Goal: Find specific page/section: Find specific page/section

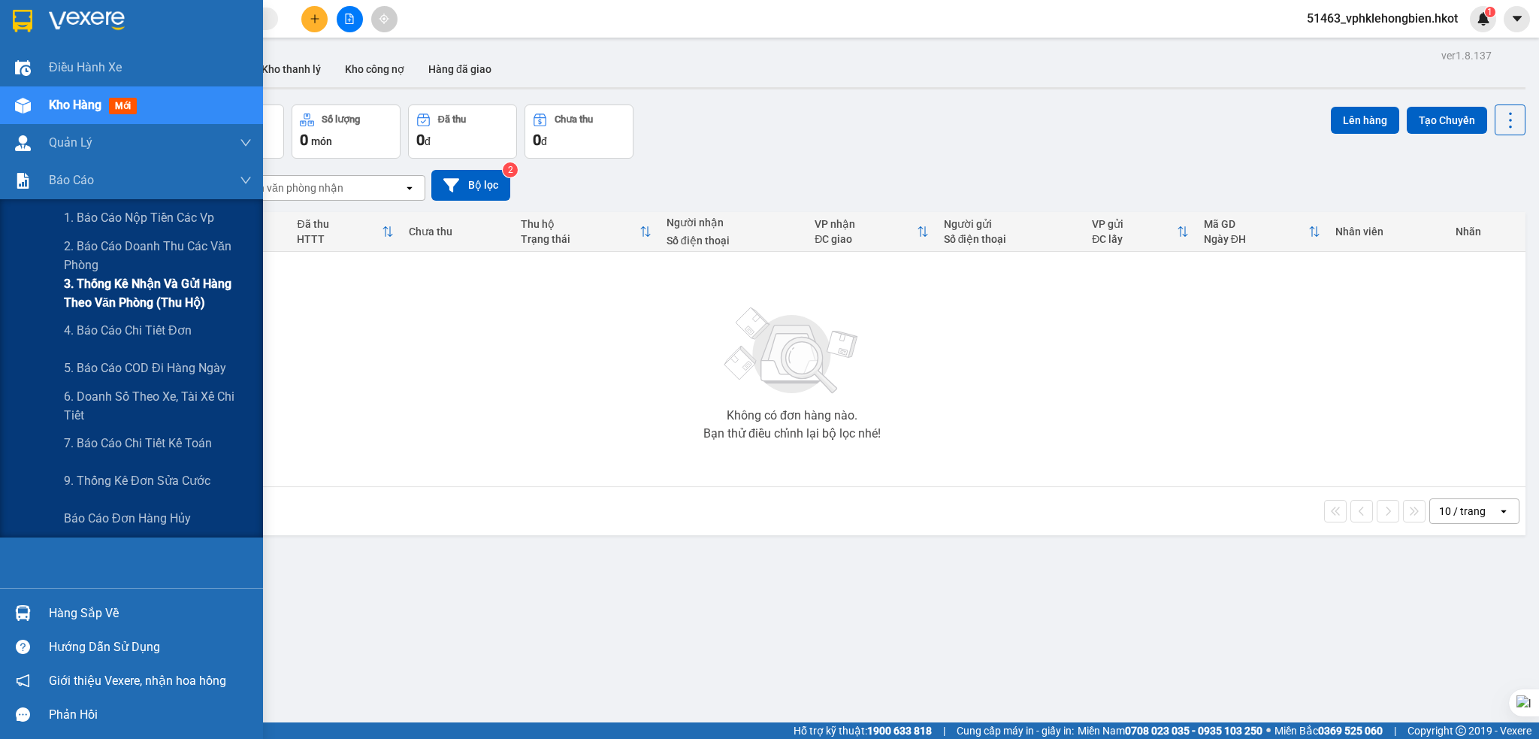
click at [177, 288] on span "3. Thống kê nhận và gửi hàng theo văn phòng (thu hộ)" at bounding box center [158, 293] width 188 height 38
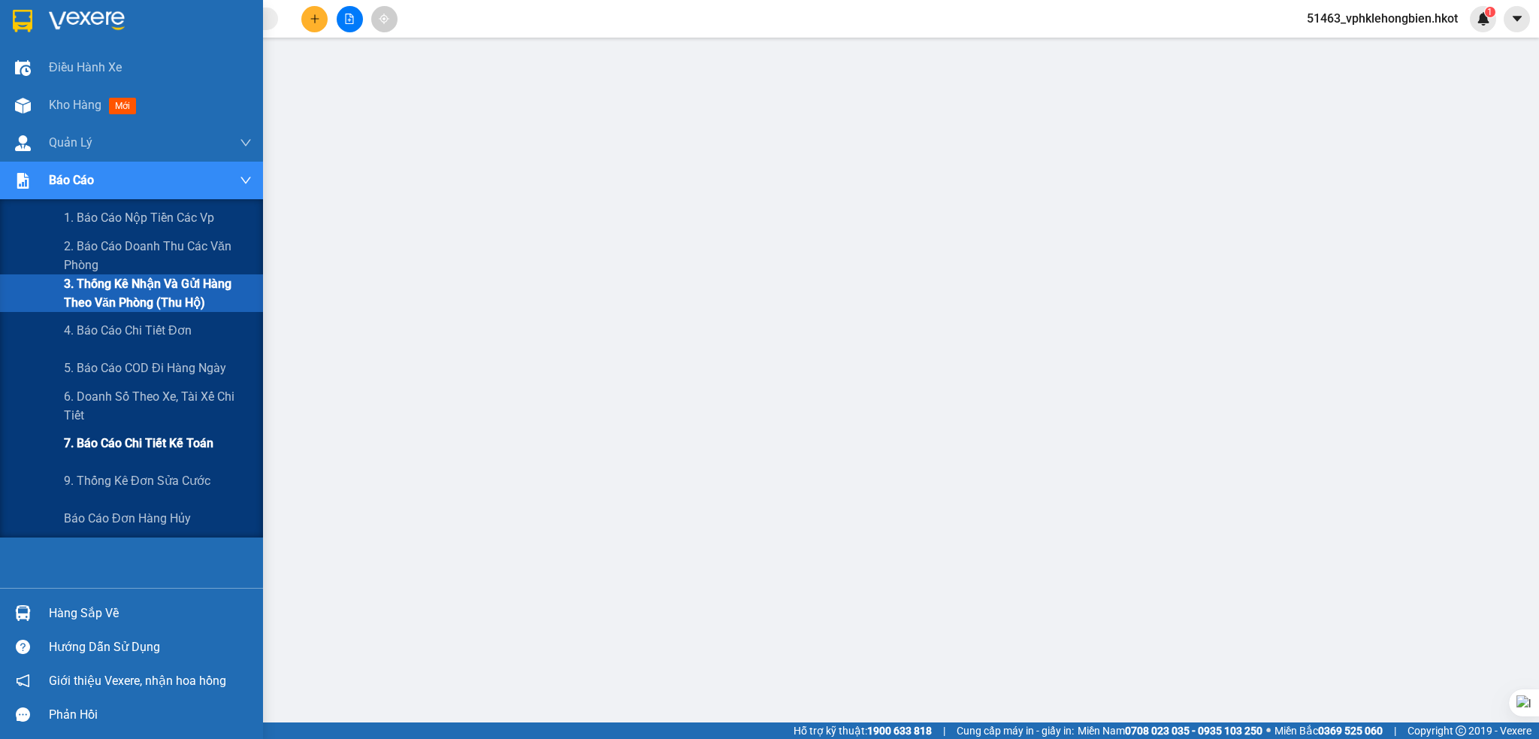
click at [146, 450] on span "7. Báo cáo chi tiết kế toán" at bounding box center [139, 443] width 150 height 19
